Goal: Transaction & Acquisition: Book appointment/travel/reservation

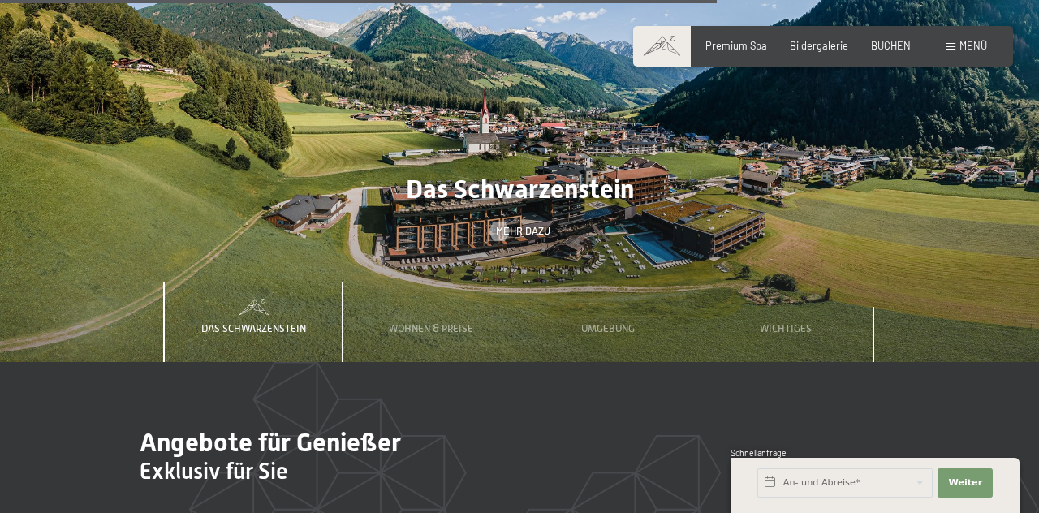
scroll to position [4164, 0]
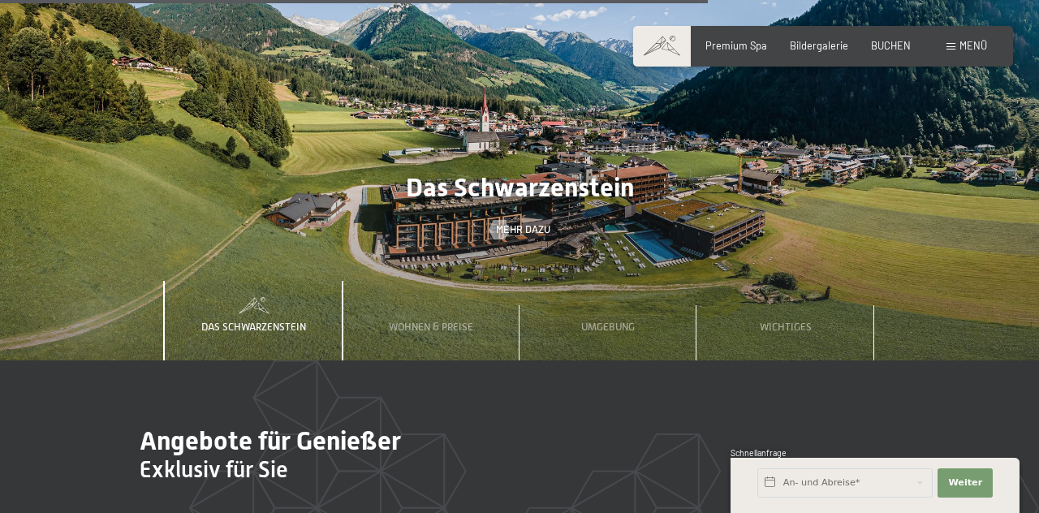
click at [532, 237] on span "Mehr dazu" at bounding box center [523, 229] width 54 height 15
click at [969, 50] on span "Menü" at bounding box center [973, 45] width 28 height 13
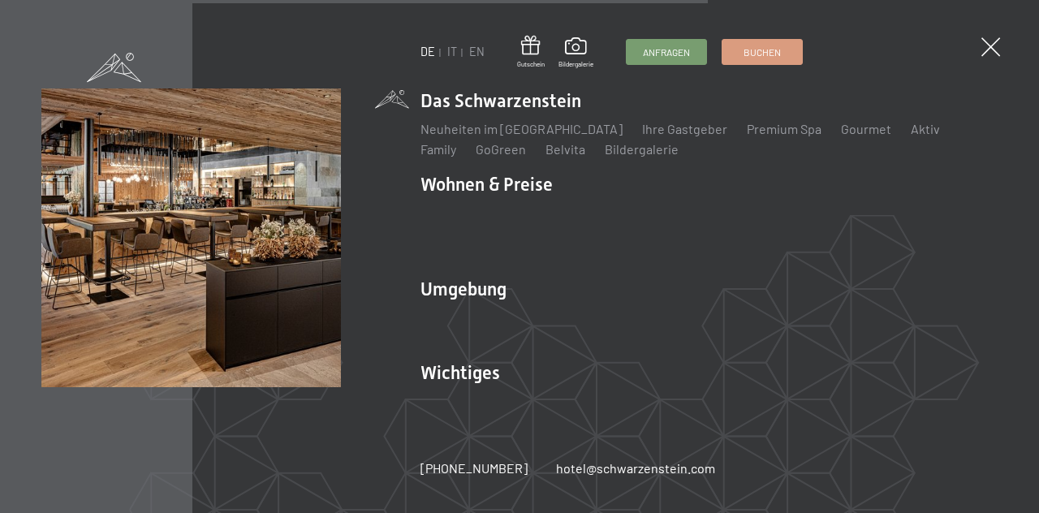
click at [476, 191] on li "Wohnen & Preise Inklusivleistungen Zimmer & Preise Liste Angebote Liste Familie…" at bounding box center [708, 218] width 577 height 92
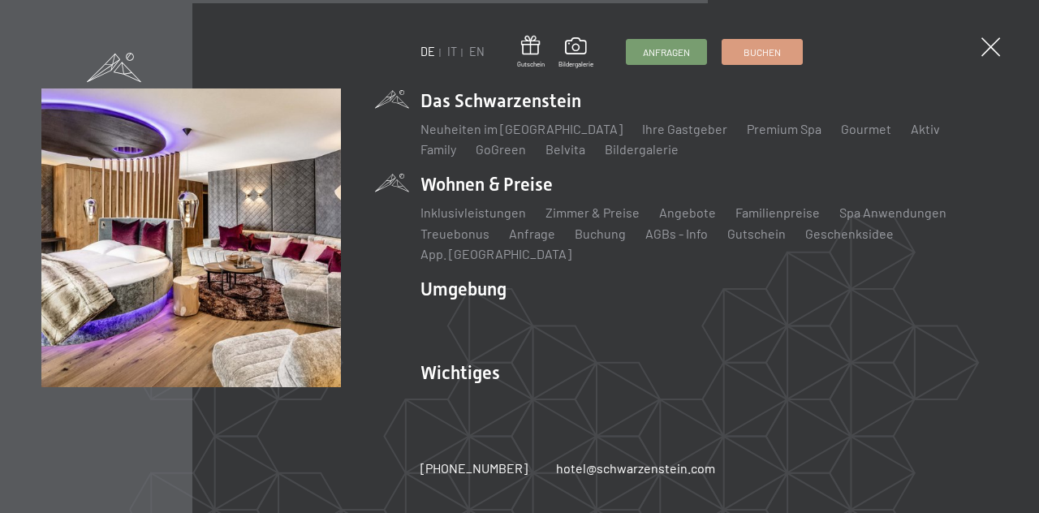
click at [594, 220] on link "Zimmer & Preise" at bounding box center [592, 211] width 94 height 15
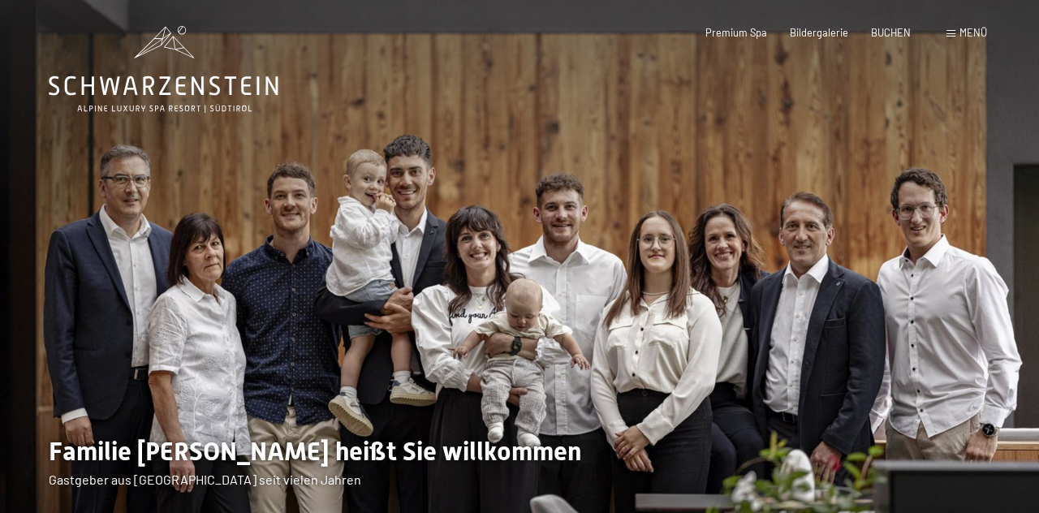
click at [972, 40] on div "Menü" at bounding box center [966, 33] width 41 height 15
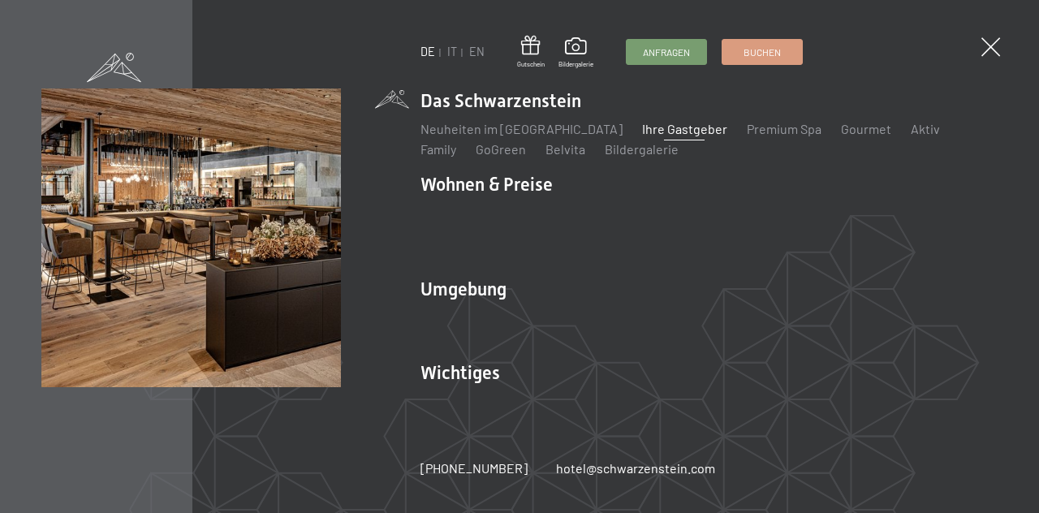
click at [500, 186] on li "Wohnen & Preise Inklusivleistungen Zimmer & Preise Liste Angebote Liste Familie…" at bounding box center [708, 218] width 577 height 92
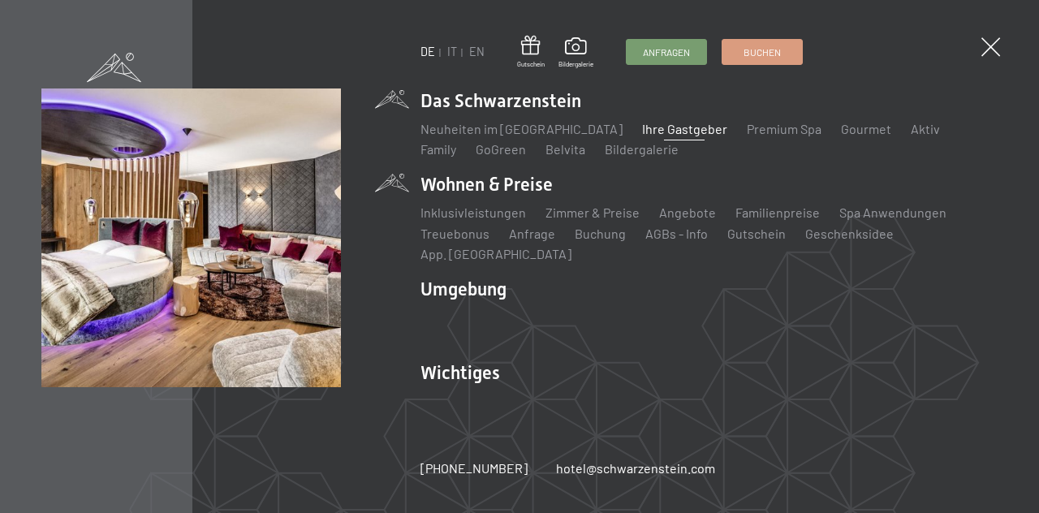
click at [495, 193] on li "Wohnen & Preise Inklusivleistungen Zimmer & Preise Liste Angebote Liste Familie…" at bounding box center [708, 218] width 577 height 92
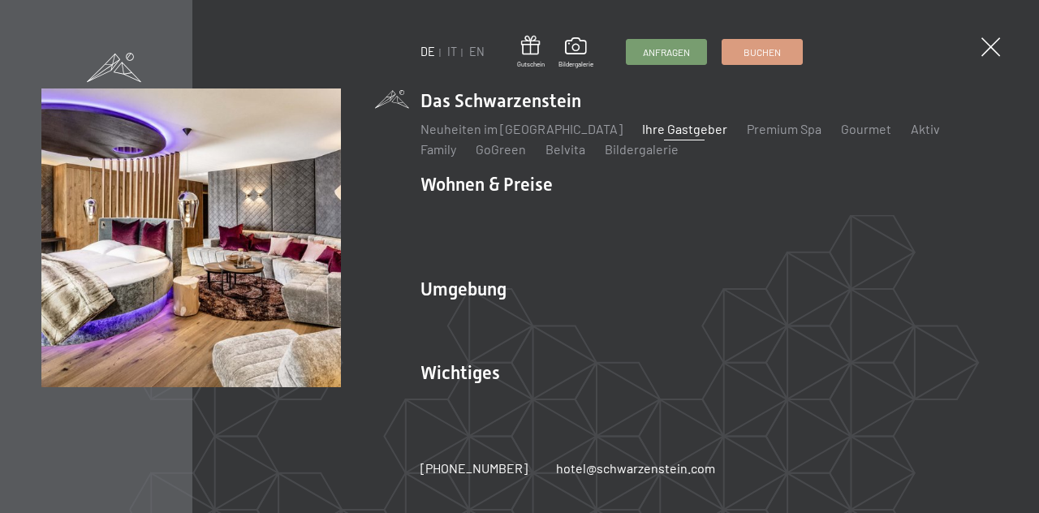
click at [445, 196] on li "Wohnen & Preise Inklusivleistungen Zimmer & Preise Liste Angebote Liste Familie…" at bounding box center [708, 218] width 577 height 92
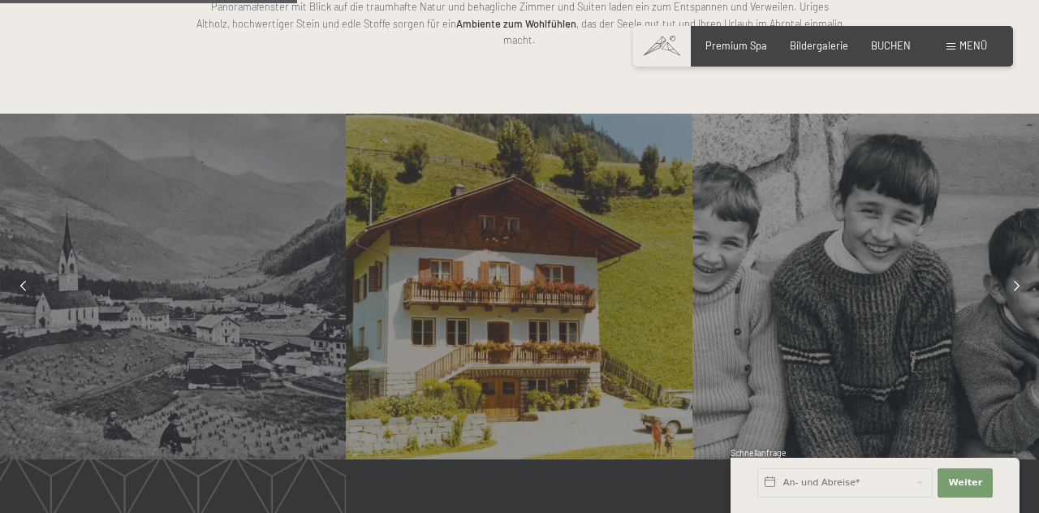
scroll to position [1193, 0]
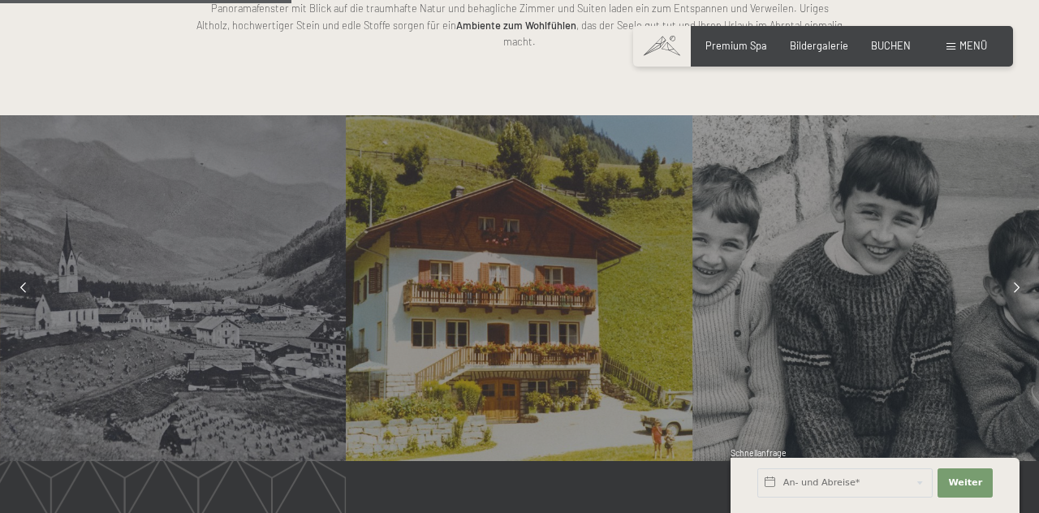
click at [972, 52] on div "Menü" at bounding box center [966, 46] width 41 height 15
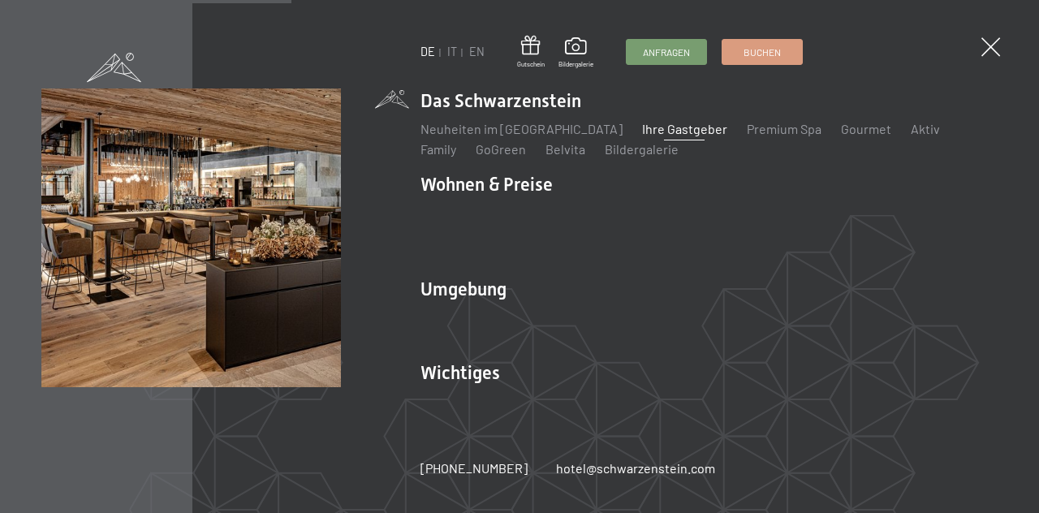
click at [489, 194] on li "Wohnen & Preise Inklusivleistungen Zimmer & Preise Liste Angebote Liste Familie…" at bounding box center [708, 218] width 577 height 92
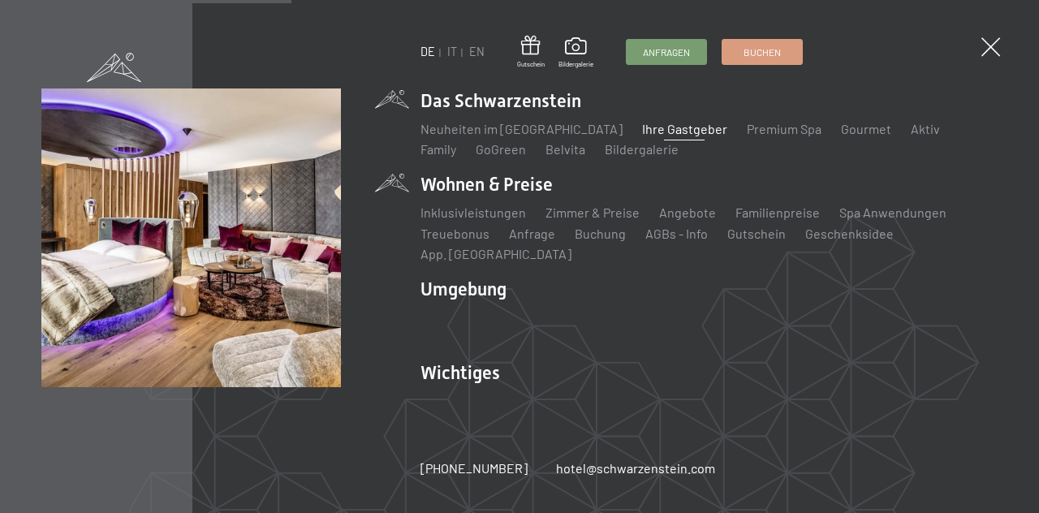
click at [597, 220] on link "Zimmer & Preise" at bounding box center [592, 211] width 94 height 15
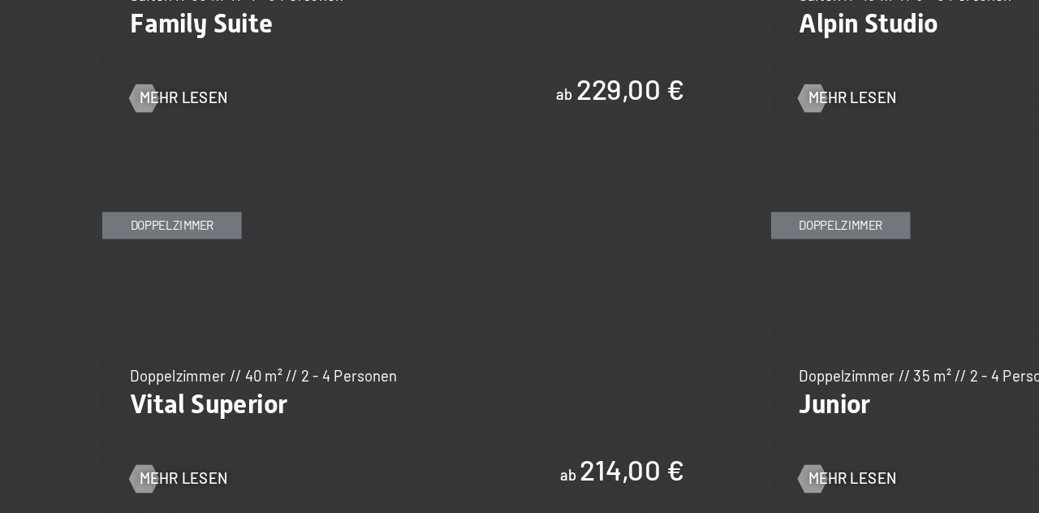
scroll to position [1706, 0]
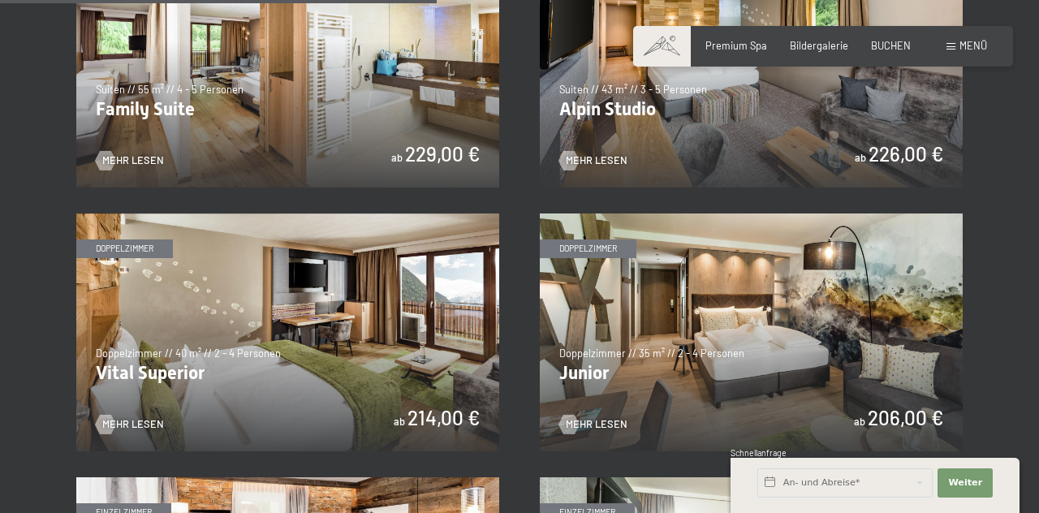
click at [319, 346] on img at bounding box center [287, 332] width 423 height 238
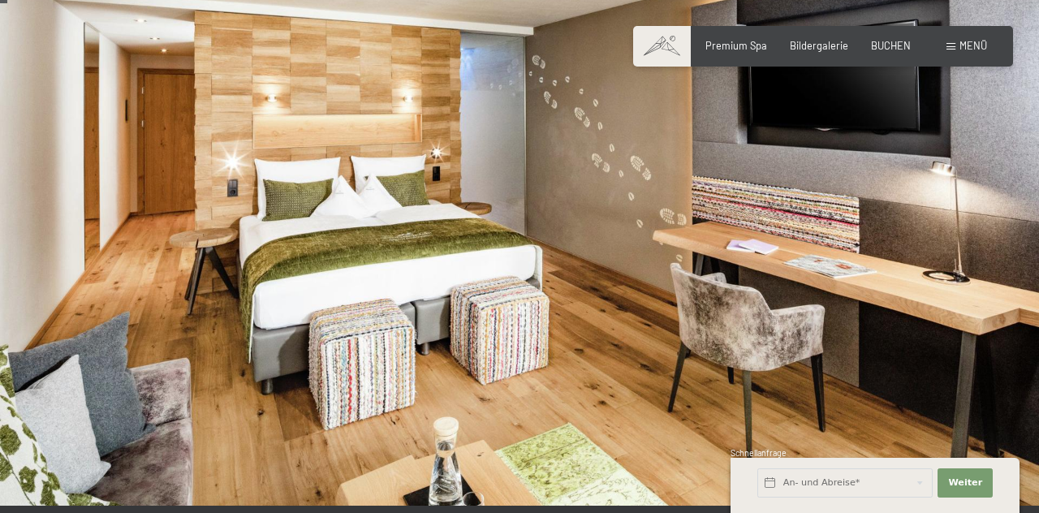
scroll to position [8, 0]
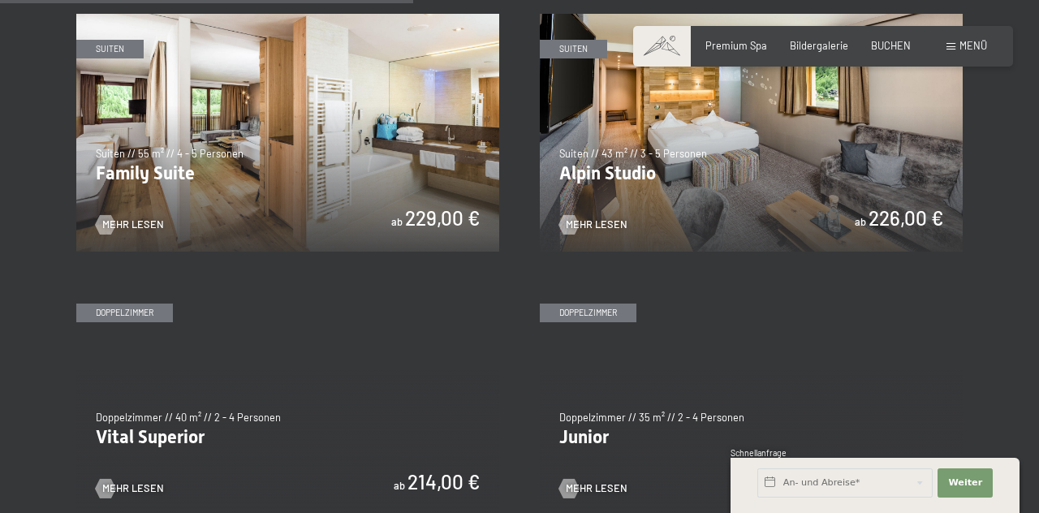
scroll to position [1644, 0]
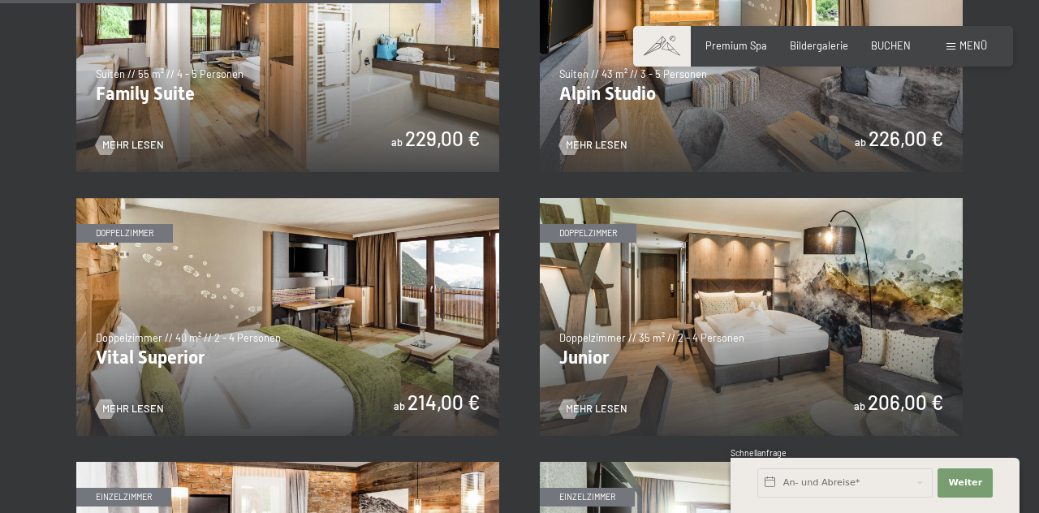
click at [211, 344] on img at bounding box center [287, 317] width 423 height 238
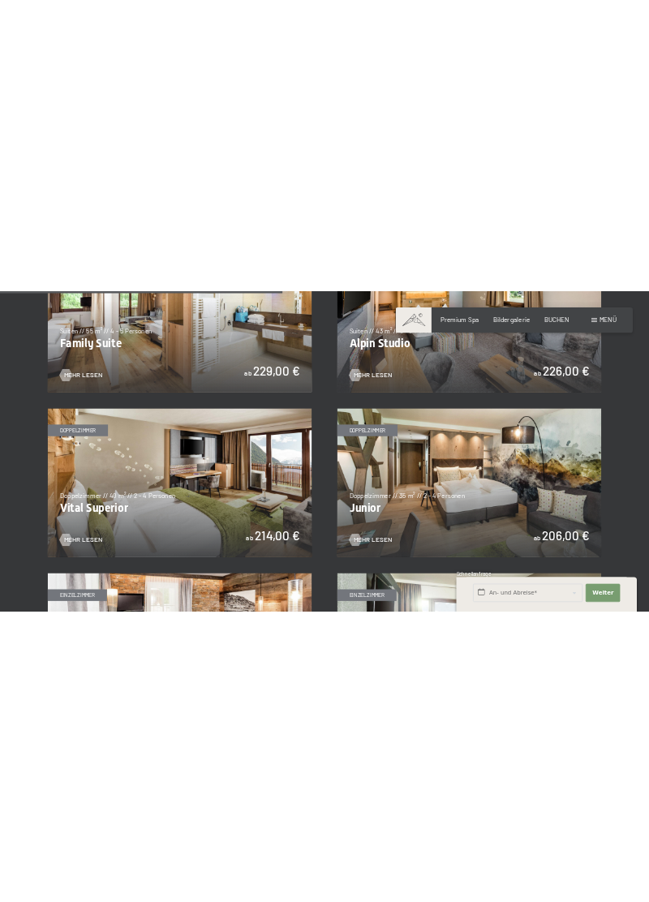
scroll to position [1799, 0]
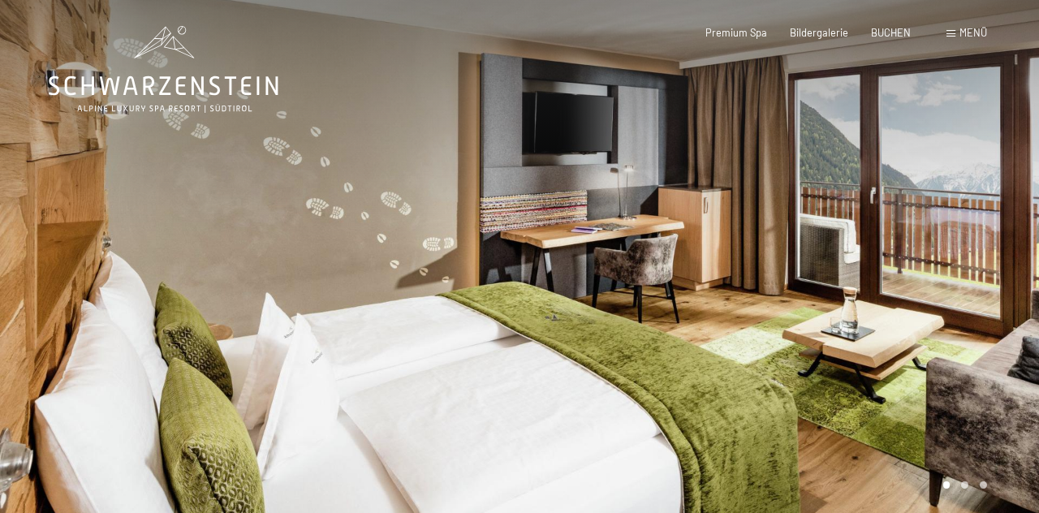
click at [852, 302] on div at bounding box center [778, 263] width 519 height 527
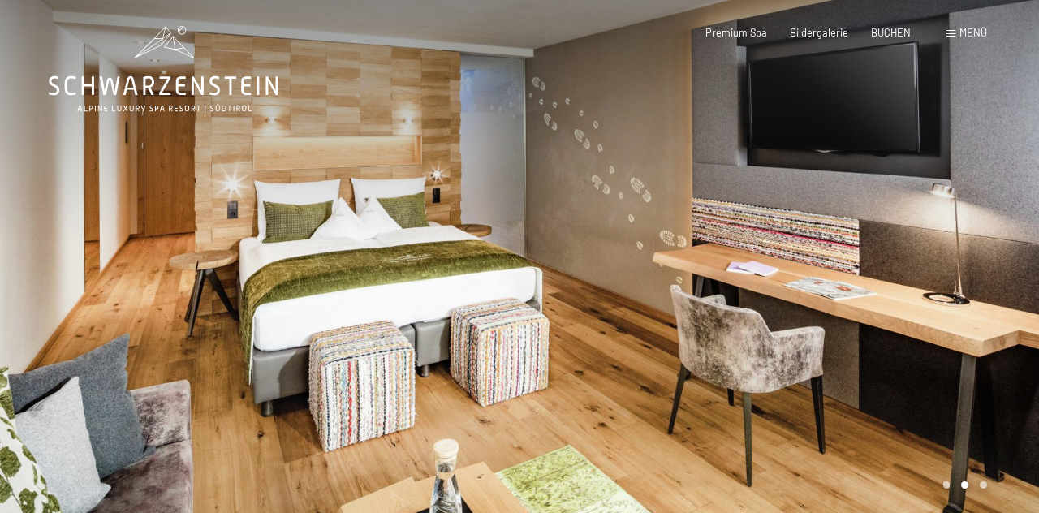
click at [981, 41] on div "Buchen Anfragen Premium Spa Bildergalerie BUCHEN Menü DE IT EN Gutschein Bilder…" at bounding box center [823, 33] width 328 height 15
click at [964, 37] on span "Menü" at bounding box center [973, 32] width 28 height 13
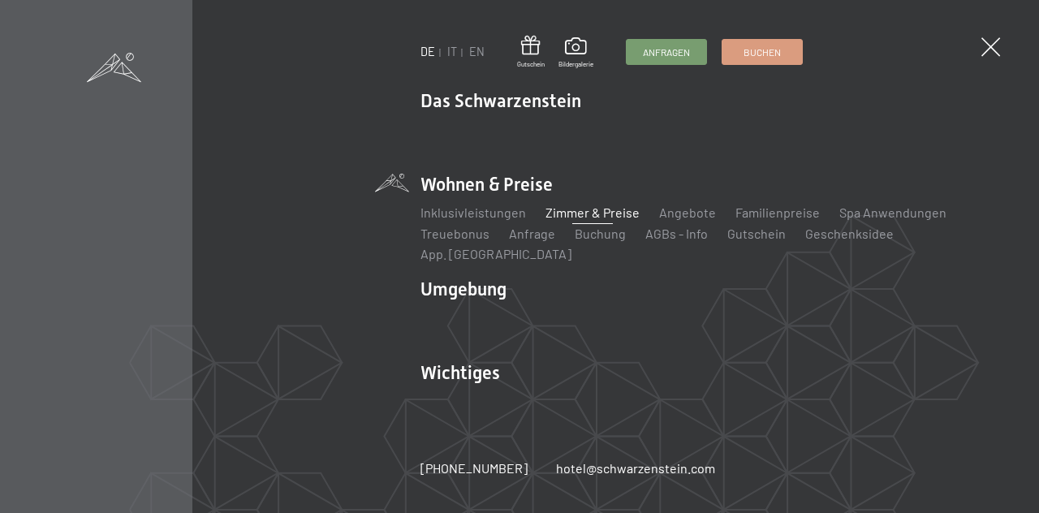
click at [683, 220] on link "Angebote" at bounding box center [687, 211] width 57 height 15
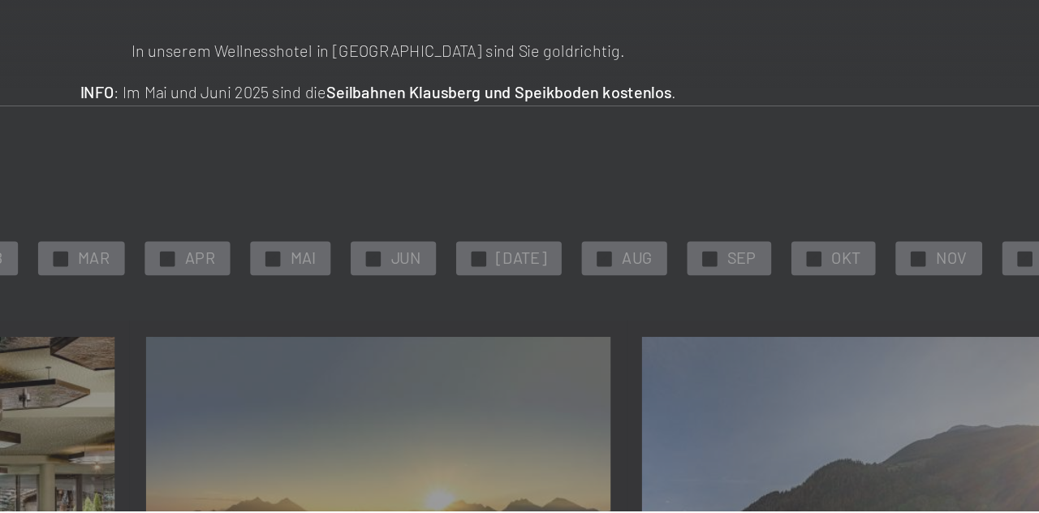
scroll to position [10, 0]
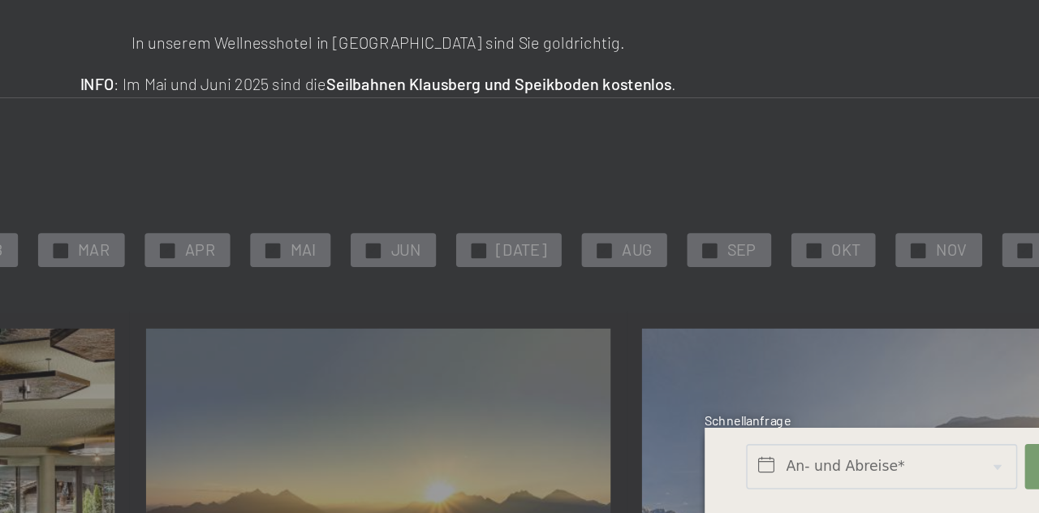
click at [745, 344] on span "SEP" at bounding box center [754, 343] width 19 height 15
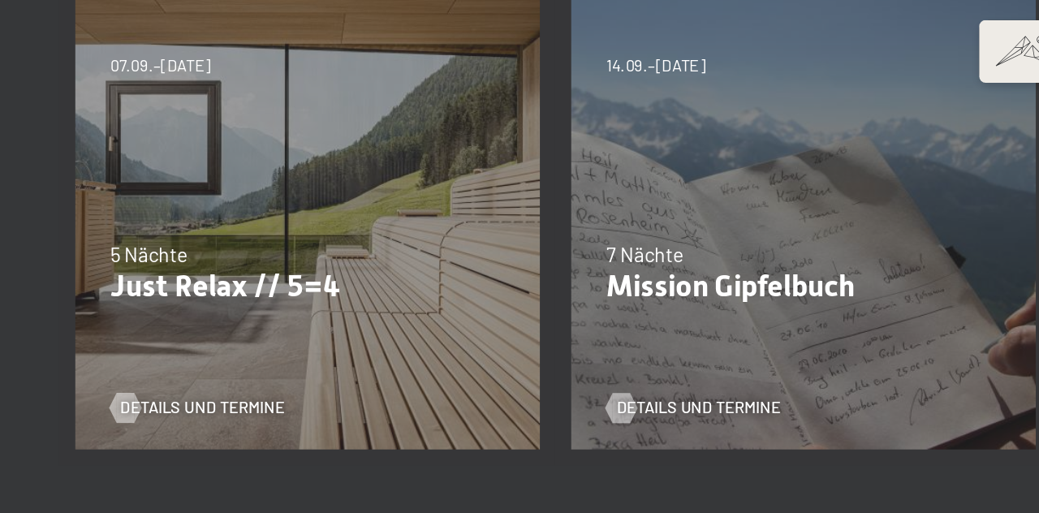
scroll to position [721, 0]
click at [107, 278] on span "Details und Termine" at bounding box center [131, 276] width 106 height 15
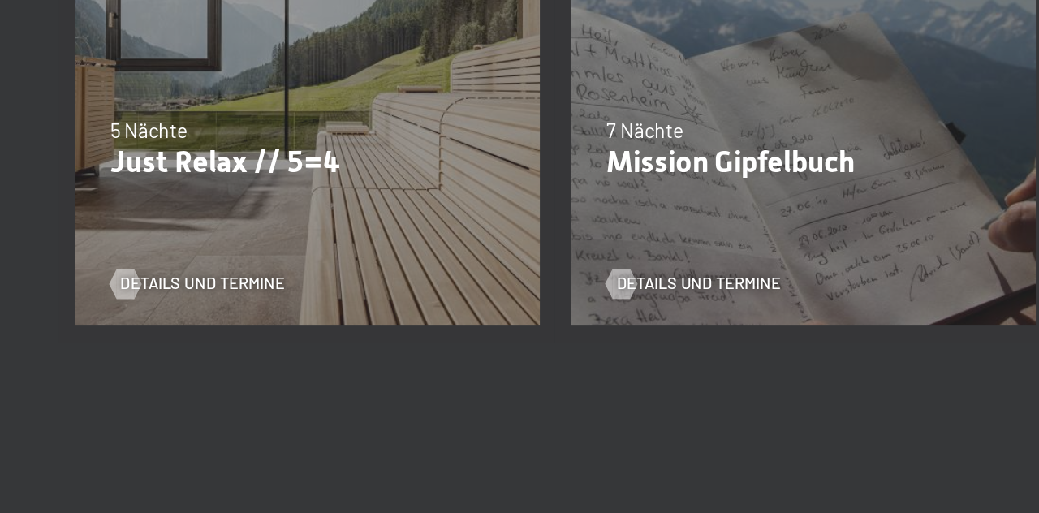
click at [564, 222] on div "14.09.–[DATE] 7 Nächte Mission Gipfelbuch Details und Termine" at bounding box center [519, 154] width 321 height 321
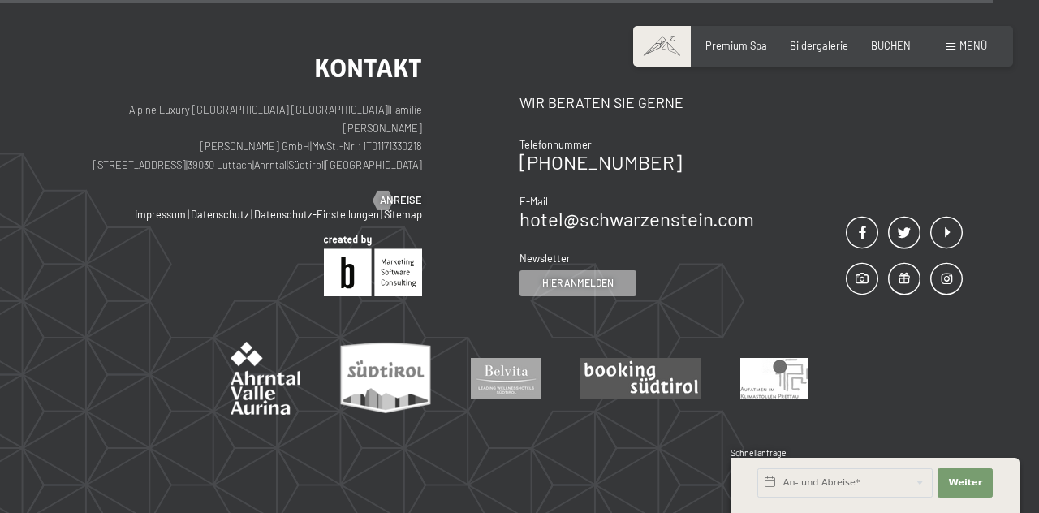
scroll to position [1676, 0]
